Goal: Transaction & Acquisition: Purchase product/service

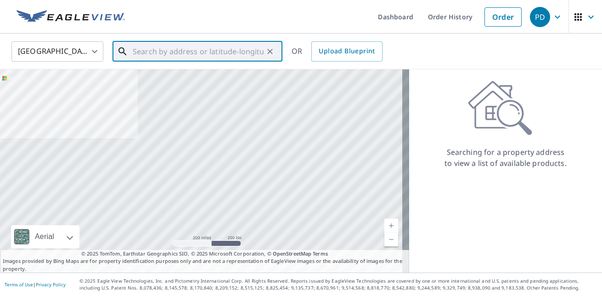
click at [167, 53] on input "text" at bounding box center [198, 52] width 131 height 26
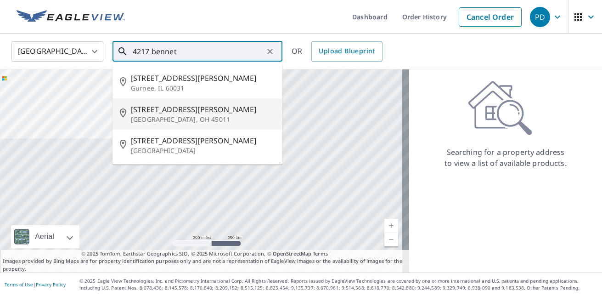
click at [165, 112] on span "[STREET_ADDRESS][PERSON_NAME]" at bounding box center [203, 109] width 144 height 11
type input "[STREET_ADDRESS][PERSON_NAME][PERSON_NAME]"
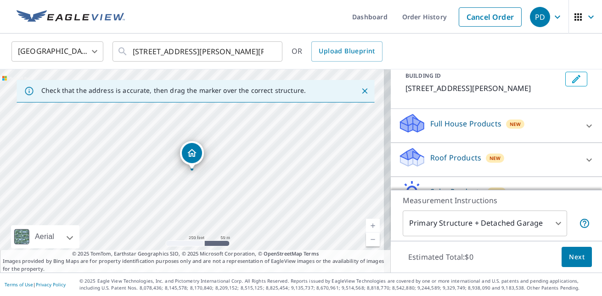
scroll to position [74, 0]
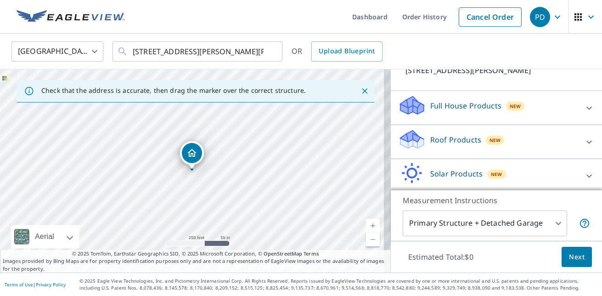
click at [547, 148] on div "Roof Products New" at bounding box center [488, 142] width 180 height 26
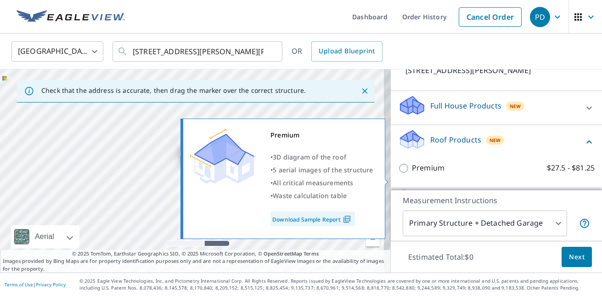
drag, startPoint x: 426, startPoint y: 172, endPoint x: 425, endPoint y: 178, distance: 6.1
click at [425, 178] on div "Premium $27.5 - $81.25" at bounding box center [496, 168] width 197 height 26
click at [425, 174] on p "Premium" at bounding box center [428, 167] width 33 height 11
click at [412, 174] on input "Premium $27.5 - $81.25" at bounding box center [405, 168] width 14 height 11
checkbox input "true"
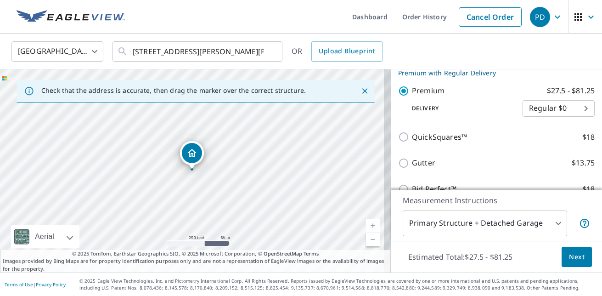
scroll to position [165, 0]
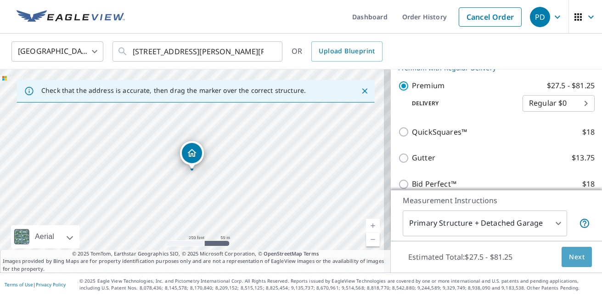
click at [569, 254] on span "Next" at bounding box center [577, 256] width 16 height 11
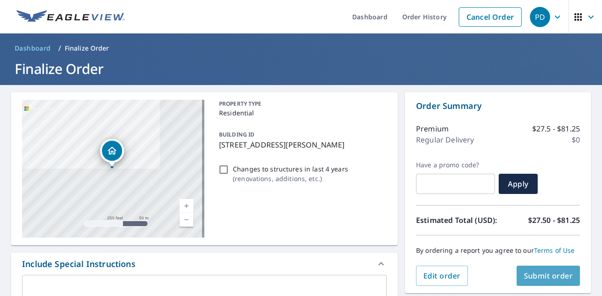
click at [536, 282] on button "Submit order" at bounding box center [549, 276] width 64 height 20
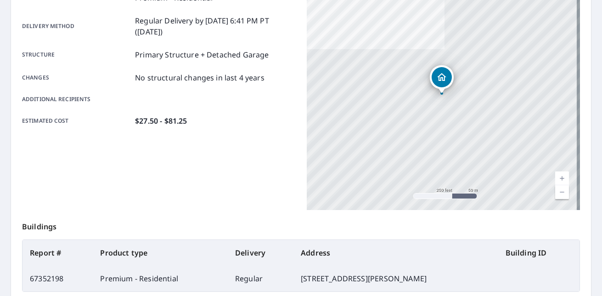
scroll to position [135, 0]
